Goal: Task Accomplishment & Management: Manage account settings

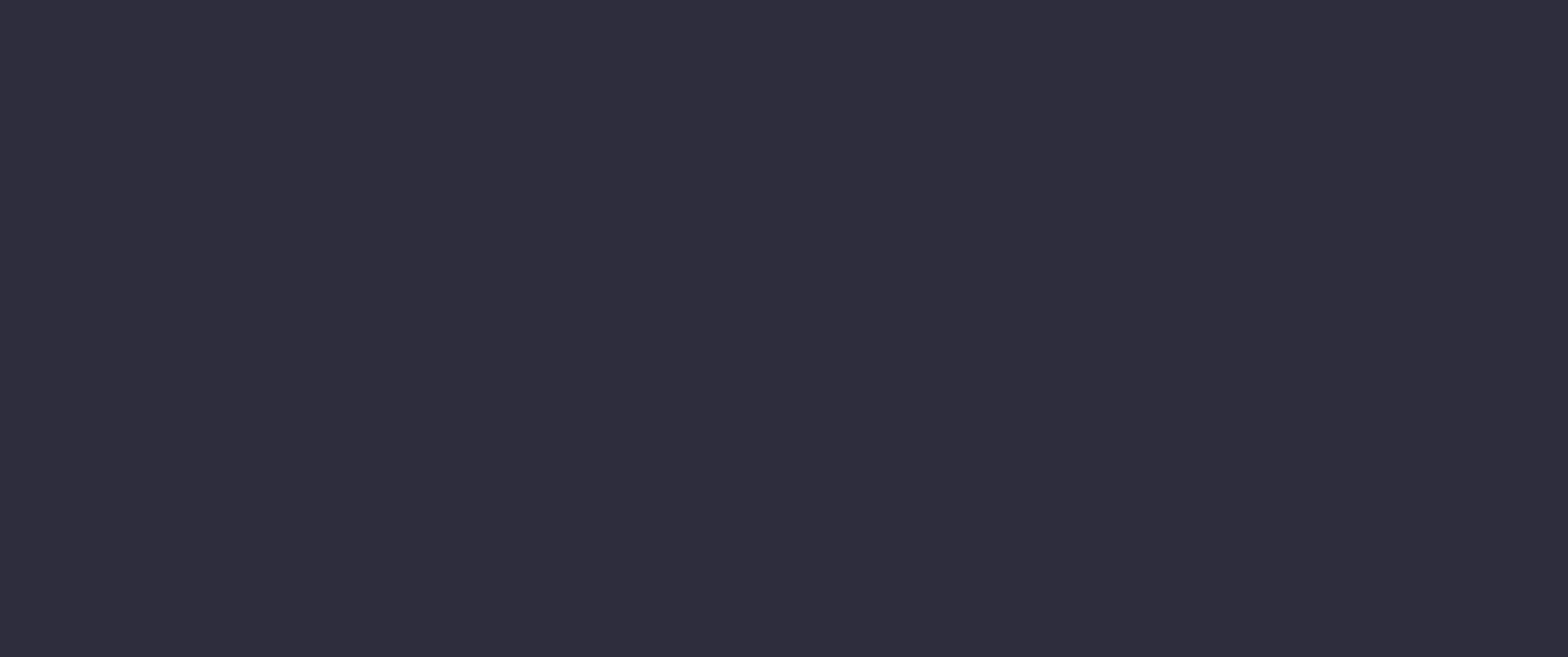
click at [272, 234] on div "Planning Reports" at bounding box center [169, 217] width 206 height 33
click at [777, 457] on div at bounding box center [784, 328] width 1568 height 657
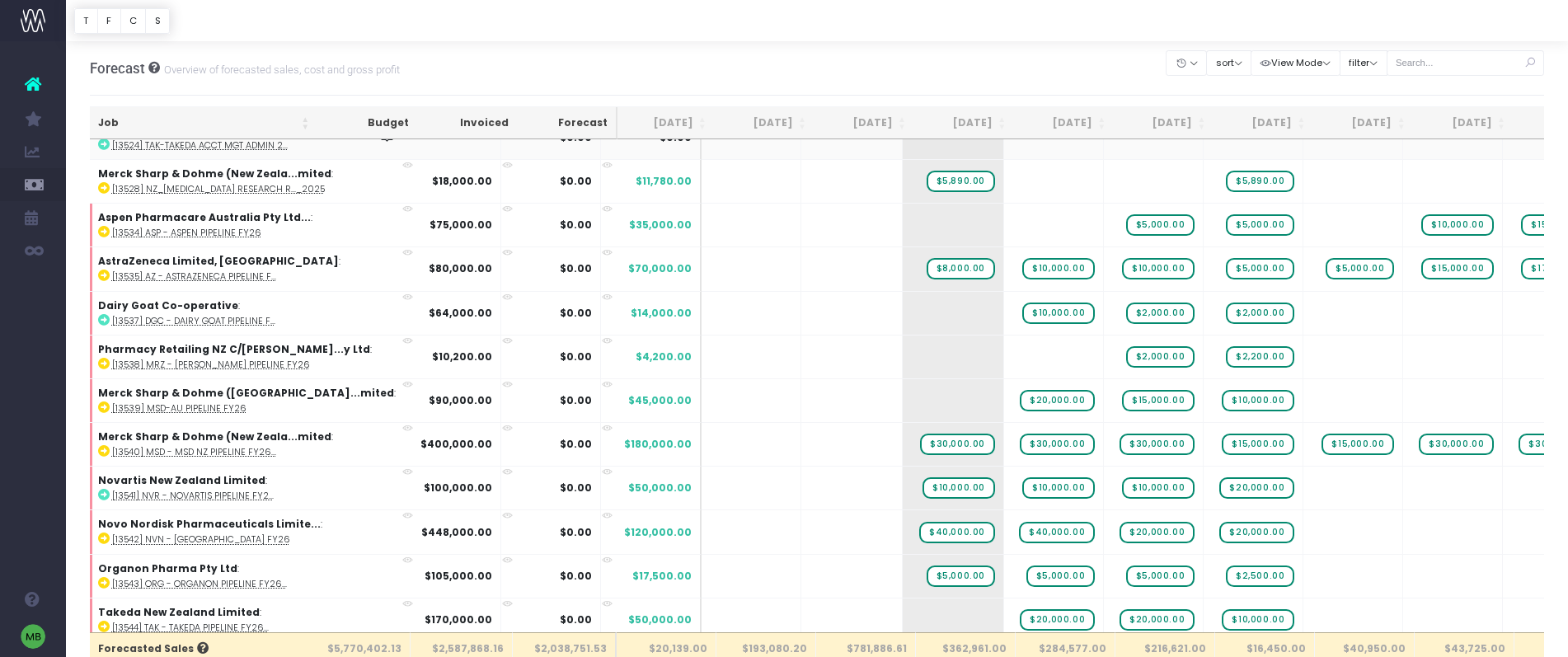
scroll to position [435, 4]
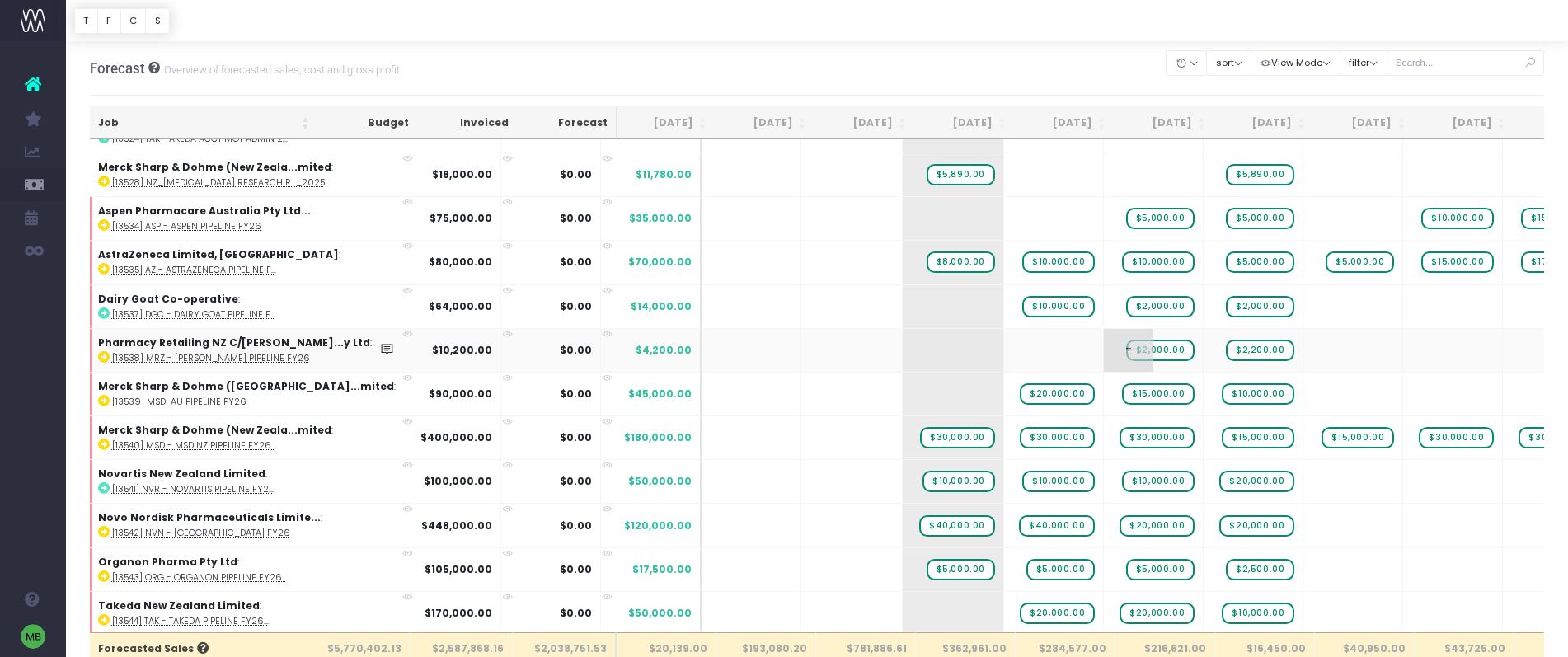
click at [1127, 349] on span "$2,000.00" at bounding box center [1161, 350] width 69 height 21
click at [1226, 351] on span "$2,200.00" at bounding box center [1260, 350] width 69 height 21
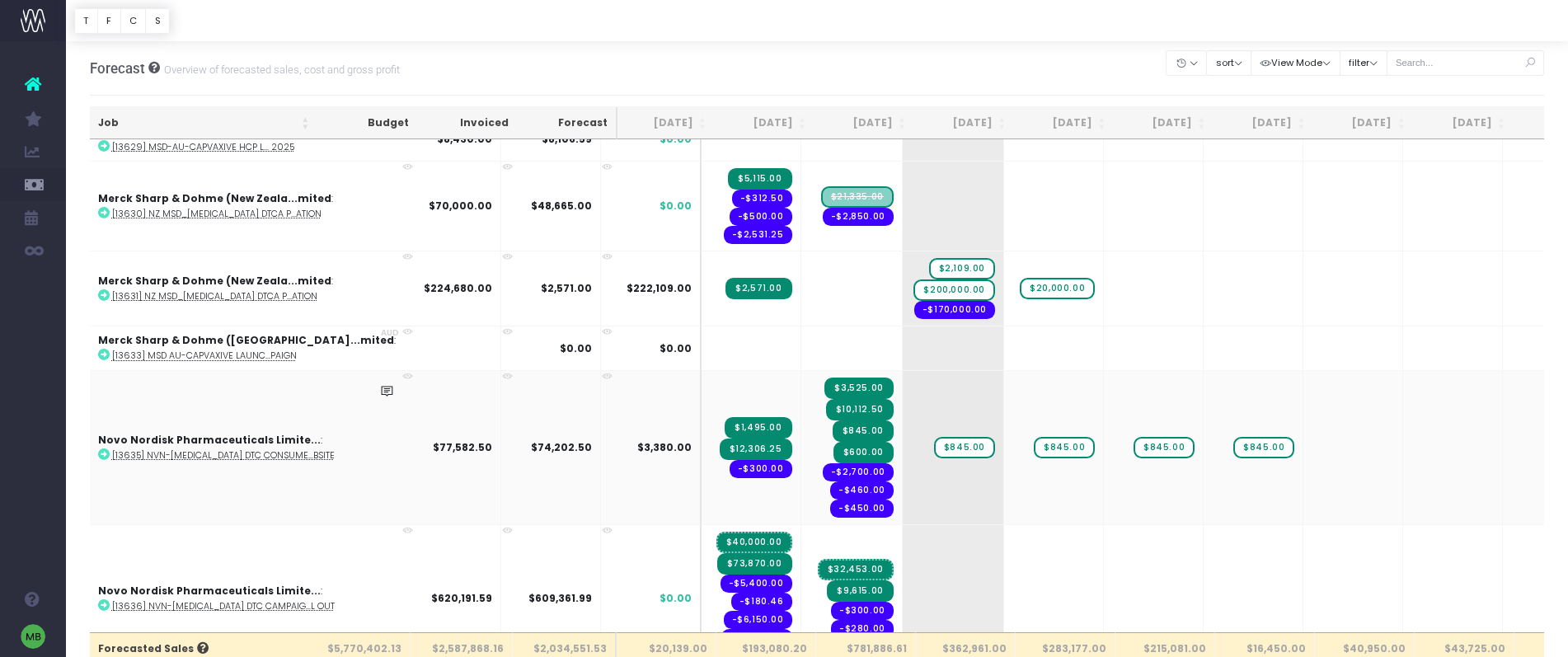
scroll to position [2333, 4]
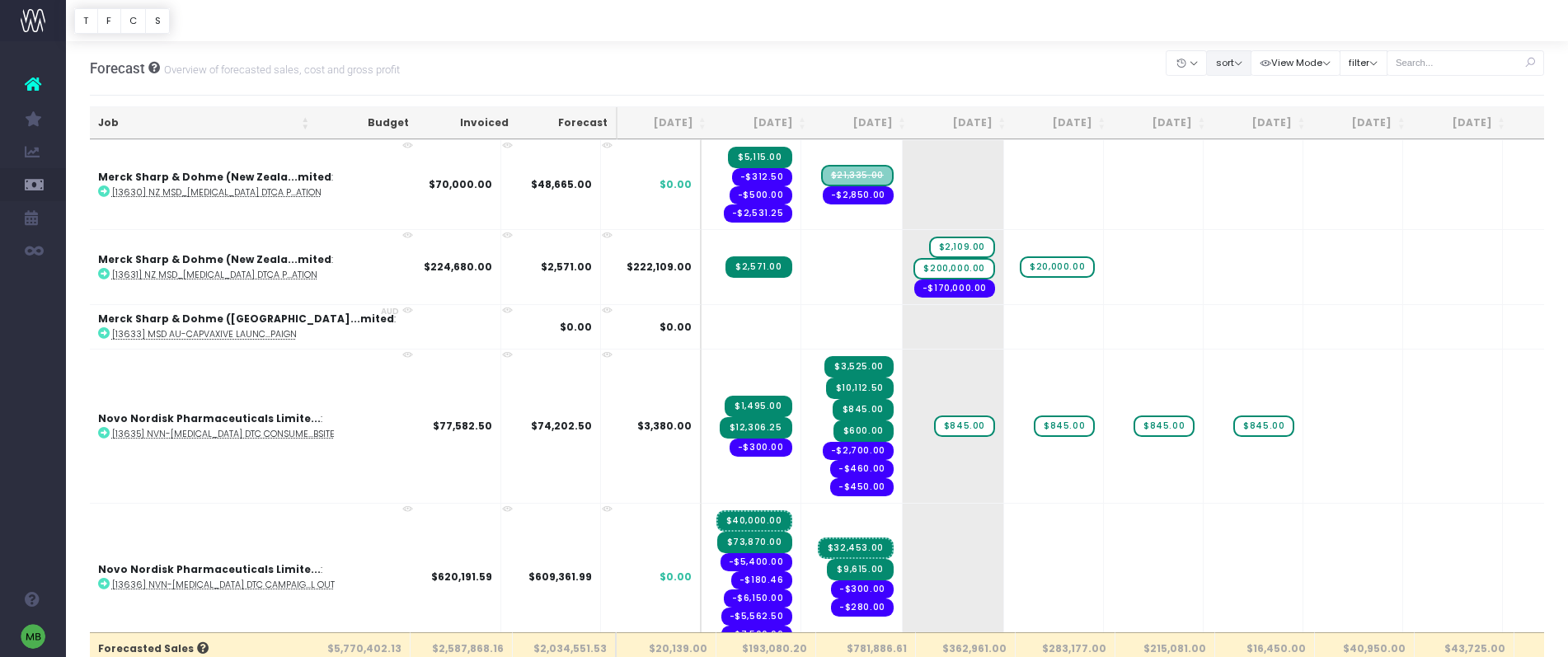
click at [1241, 56] on button "sort" at bounding box center [1229, 63] width 46 height 26
click at [1254, 121] on link "Sort by Client Name Asc" at bounding box center [1272, 123] width 128 height 28
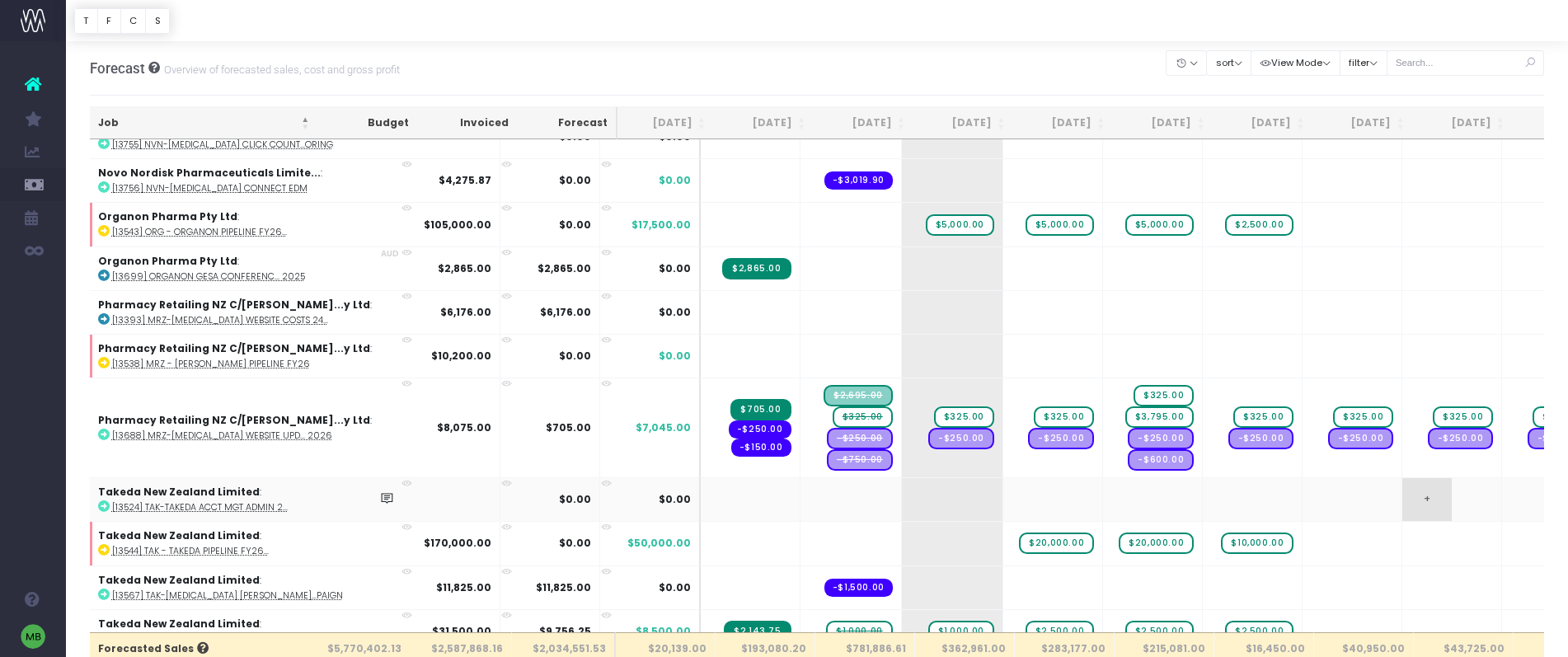
scroll to position [0, 0]
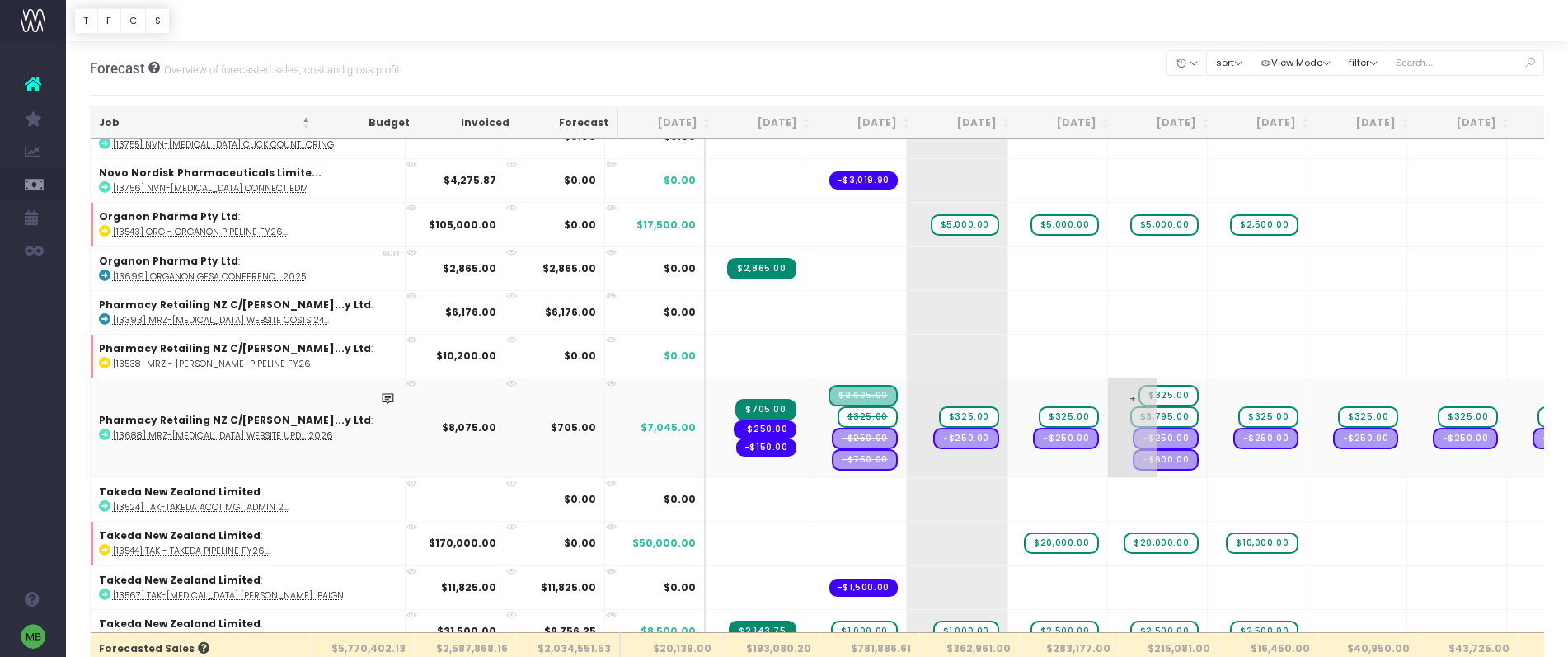
click at [1130, 419] on span "$3,795.00" at bounding box center [1165, 416] width 69 height 21
click at [1130, 418] on span "$3,795.00" at bounding box center [1165, 416] width 69 height 21
type input "1000"
